Goal: Information Seeking & Learning: Learn about a topic

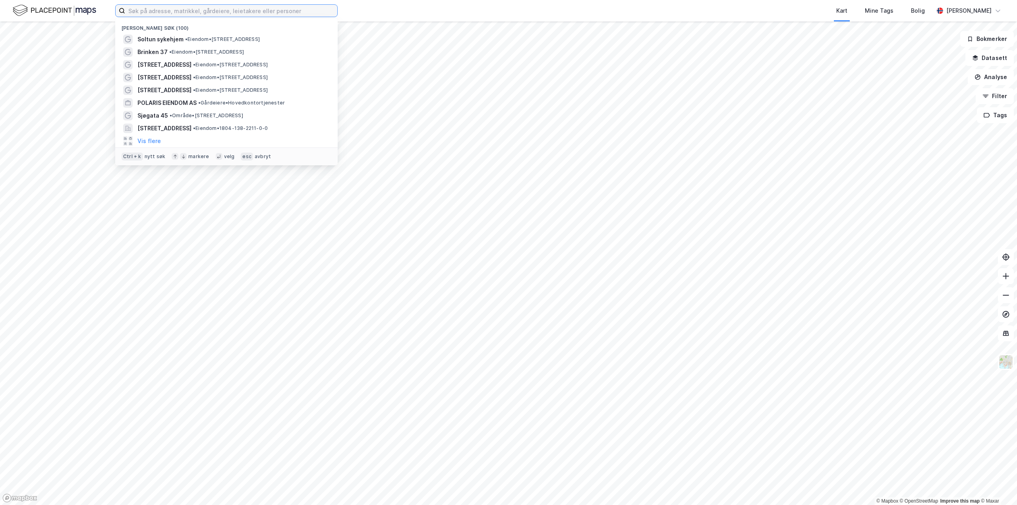
click at [250, 11] on input at bounding box center [231, 11] width 212 height 12
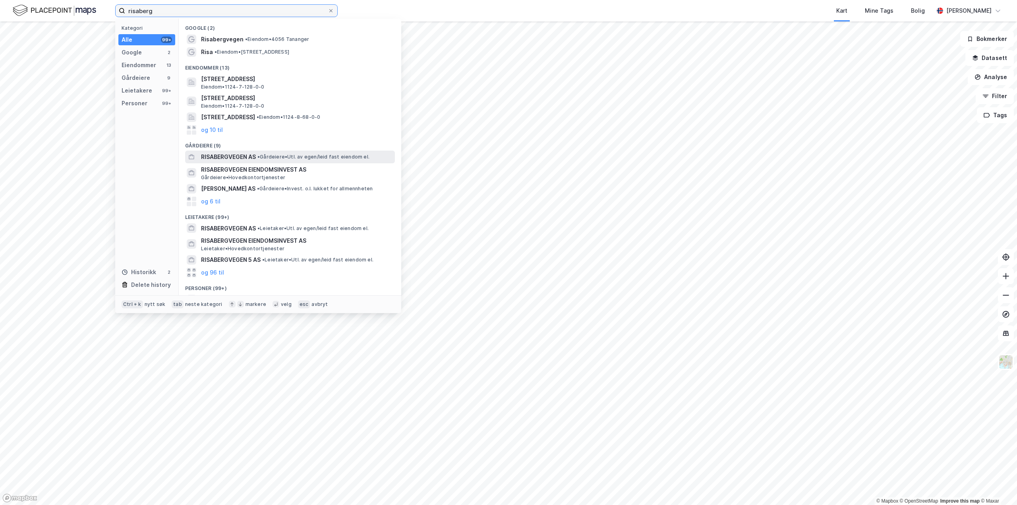
type input "risaberg"
click at [234, 151] on div "RISABERGVEGEN AS • Gårdeiere • Utl. av egen/leid fast eiendom el." at bounding box center [290, 157] width 210 height 13
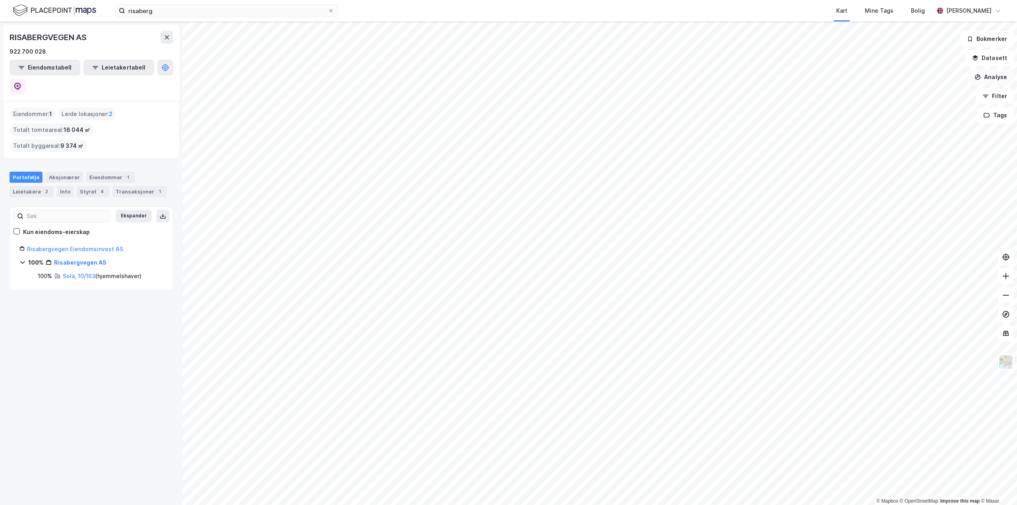
click at [1000, 76] on button "Analyse" at bounding box center [991, 77] width 46 height 16
click at [1005, 97] on button "Filter" at bounding box center [995, 96] width 38 height 16
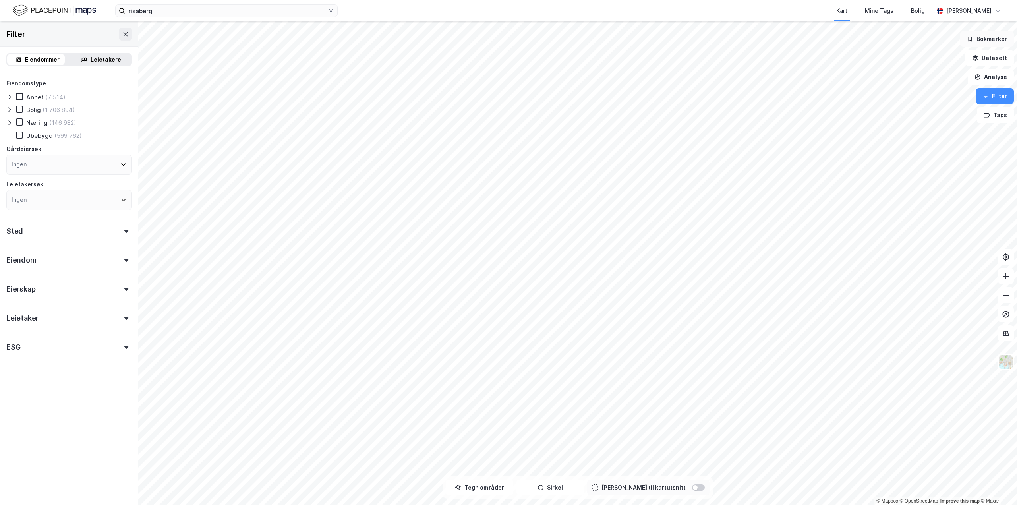
click at [1001, 41] on button "Bokmerker" at bounding box center [987, 39] width 54 height 16
click at [1002, 62] on button "Datasett" at bounding box center [989, 58] width 48 height 16
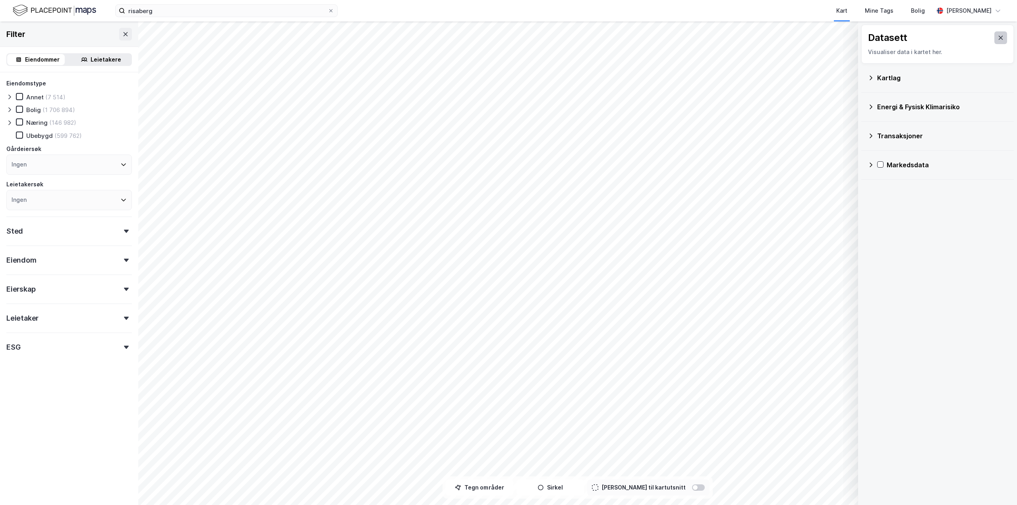
click at [998, 40] on button at bounding box center [1000, 37] width 13 height 13
